Goal: Task Accomplishment & Management: Complete application form

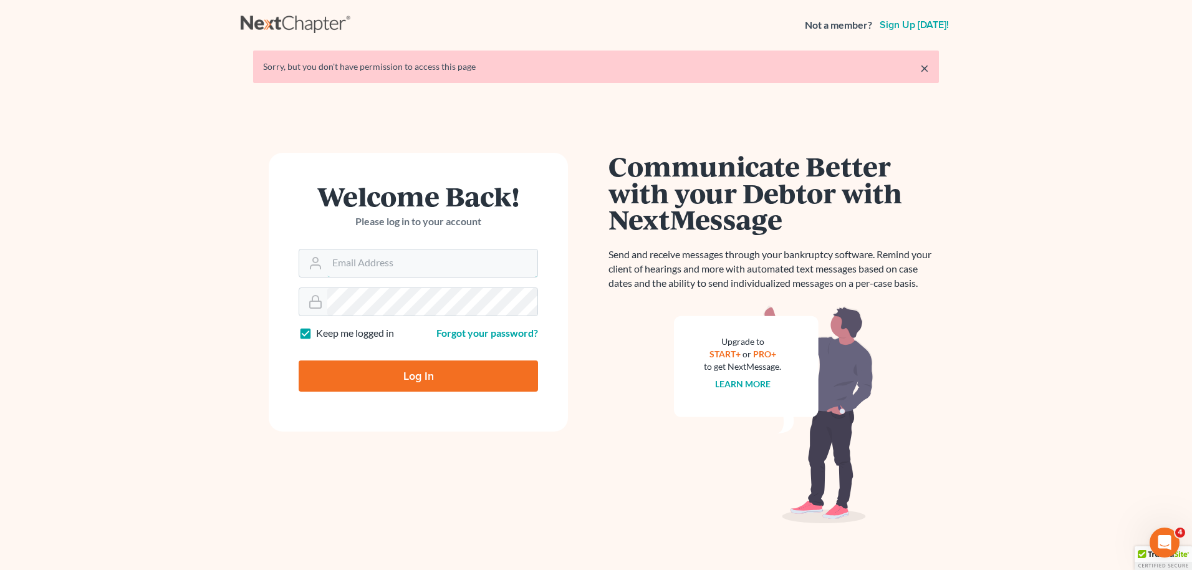
type input "[EMAIL_ADDRESS][DOMAIN_NAME]"
click at [393, 376] on input "Log In" at bounding box center [418, 375] width 239 height 31
type input "Thinking..."
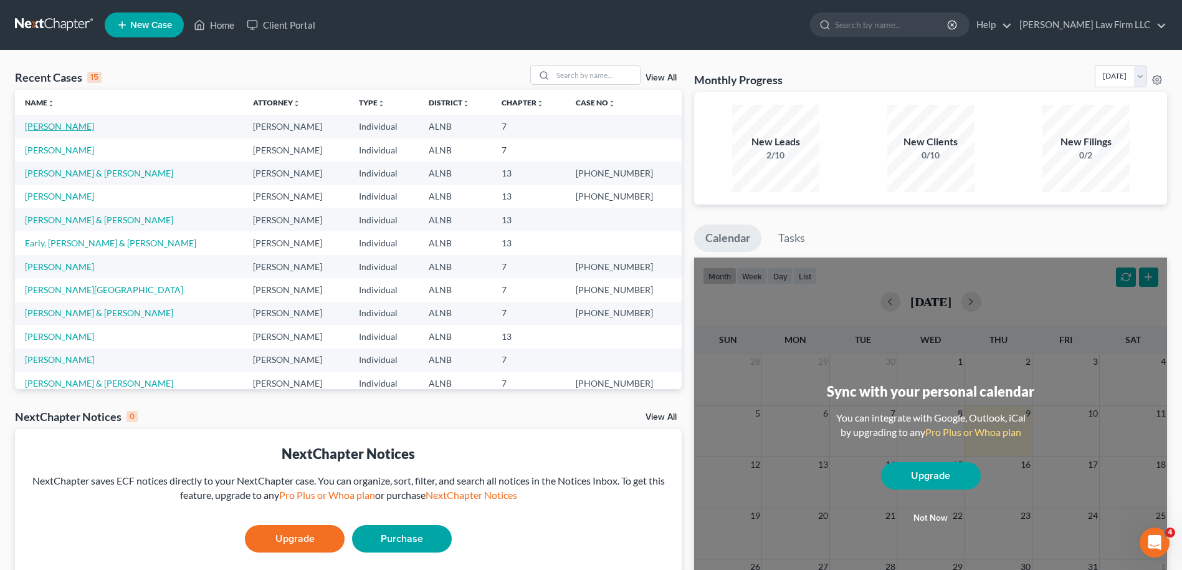
click at [44, 127] on link "[PERSON_NAME]" at bounding box center [59, 126] width 69 height 11
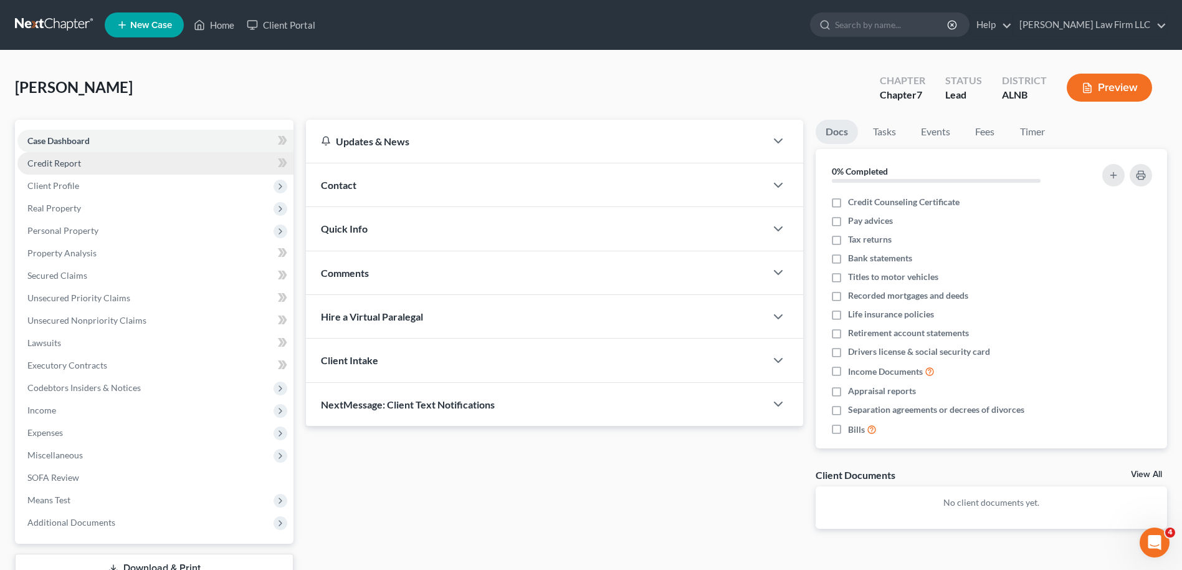
click at [51, 161] on span "Credit Report" at bounding box center [54, 163] width 54 height 11
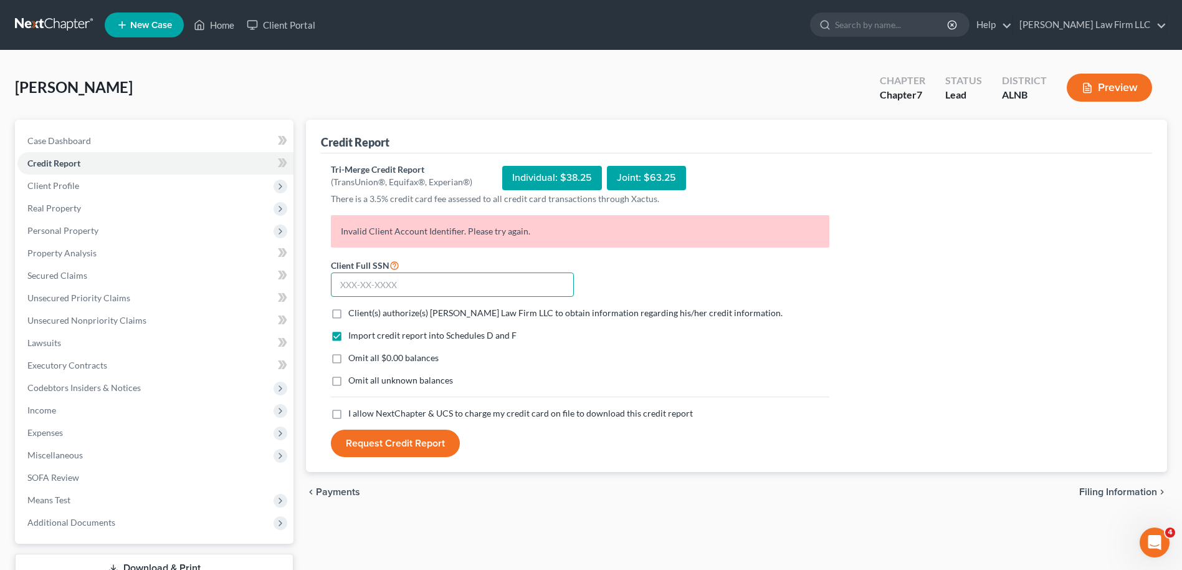
click at [366, 282] on input "text" at bounding box center [452, 284] width 243 height 25
type input "422-13-3391"
click at [348, 356] on label "Omit all $0.00 balances" at bounding box center [393, 357] width 90 height 12
click at [353, 356] on input "Omit all $0.00 balances" at bounding box center [357, 355] width 8 height 8
checkbox input "true"
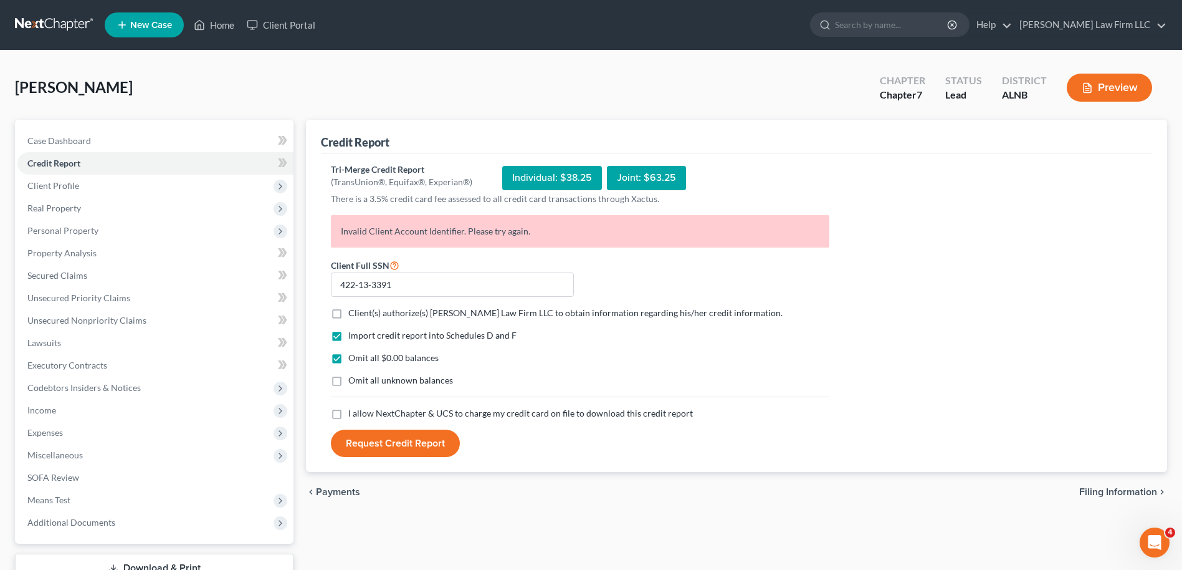
click at [348, 316] on label "Client(s) authorize(s) [PERSON_NAME] Law Firm LLC to obtain information regardi…" at bounding box center [565, 313] width 434 height 12
click at [353, 315] on input "Client(s) authorize(s) [PERSON_NAME] Law Firm LLC to obtain information regardi…" at bounding box center [357, 311] width 8 height 8
checkbox input "true"
click at [348, 414] on label "I allow NextChapter & UCS to charge my credit card on file to download this cre…" at bounding box center [520, 413] width 345 height 12
click at [353, 414] on input "I allow NextChapter & UCS to charge my credit card on file to download this cre…" at bounding box center [357, 411] width 8 height 8
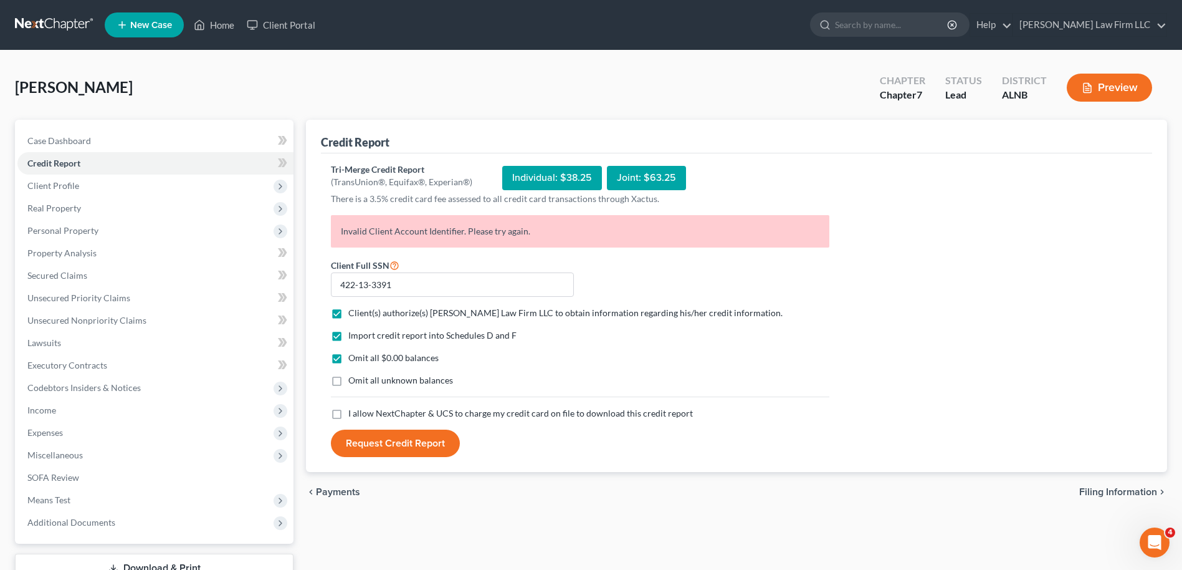
checkbox input "true"
click at [379, 444] on button "Request Credit Report" at bounding box center [395, 442] width 129 height 27
click at [1089, 33] on link "[PERSON_NAME] Law Firm LLC" at bounding box center [1089, 25] width 153 height 22
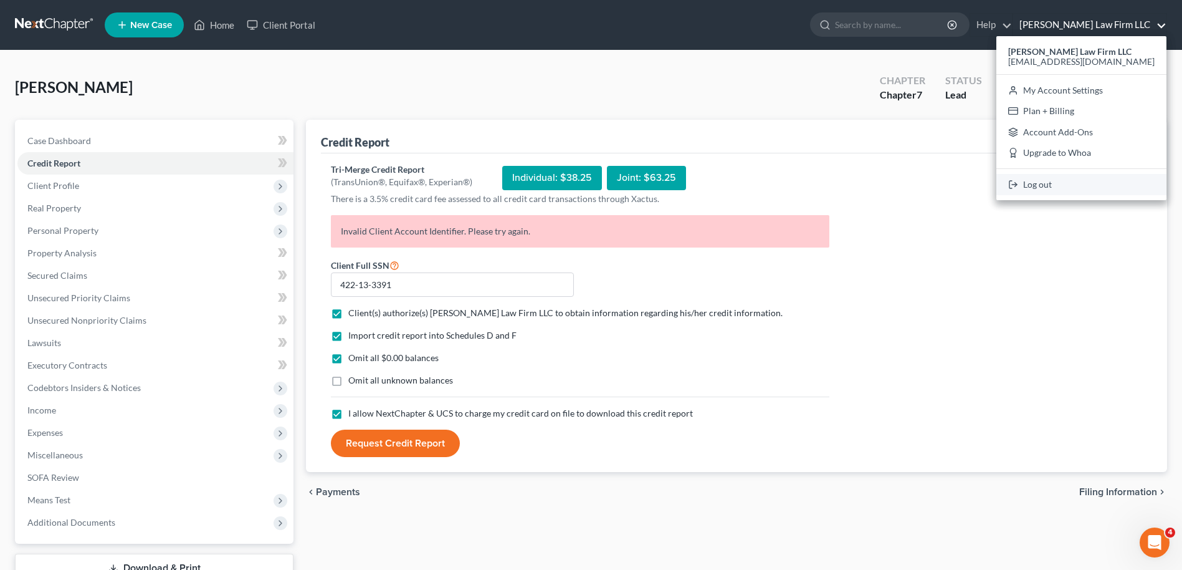
click at [1024, 188] on link "Log out" at bounding box center [1082, 184] width 170 height 21
